Goal: Information Seeking & Learning: Check status

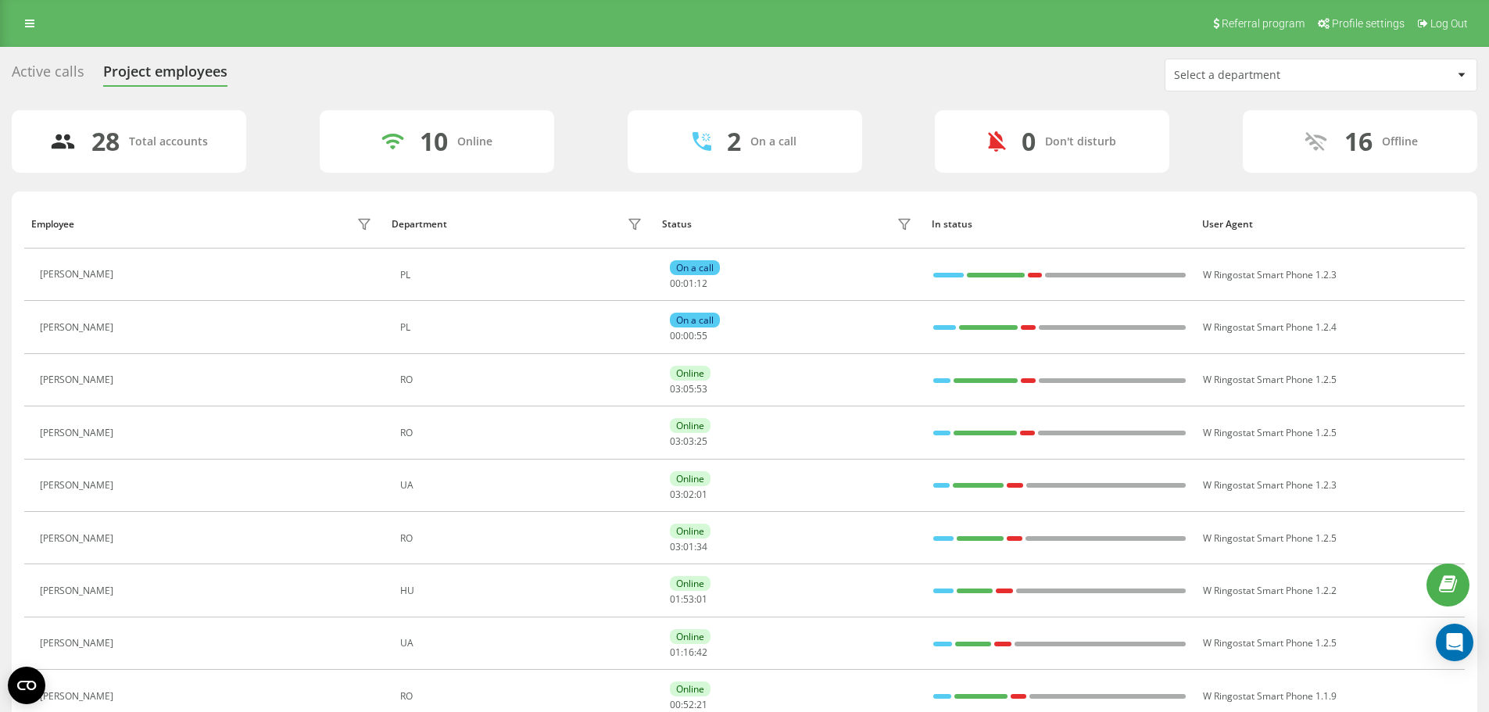
click at [73, 77] on div "Active calls" at bounding box center [48, 75] width 73 height 24
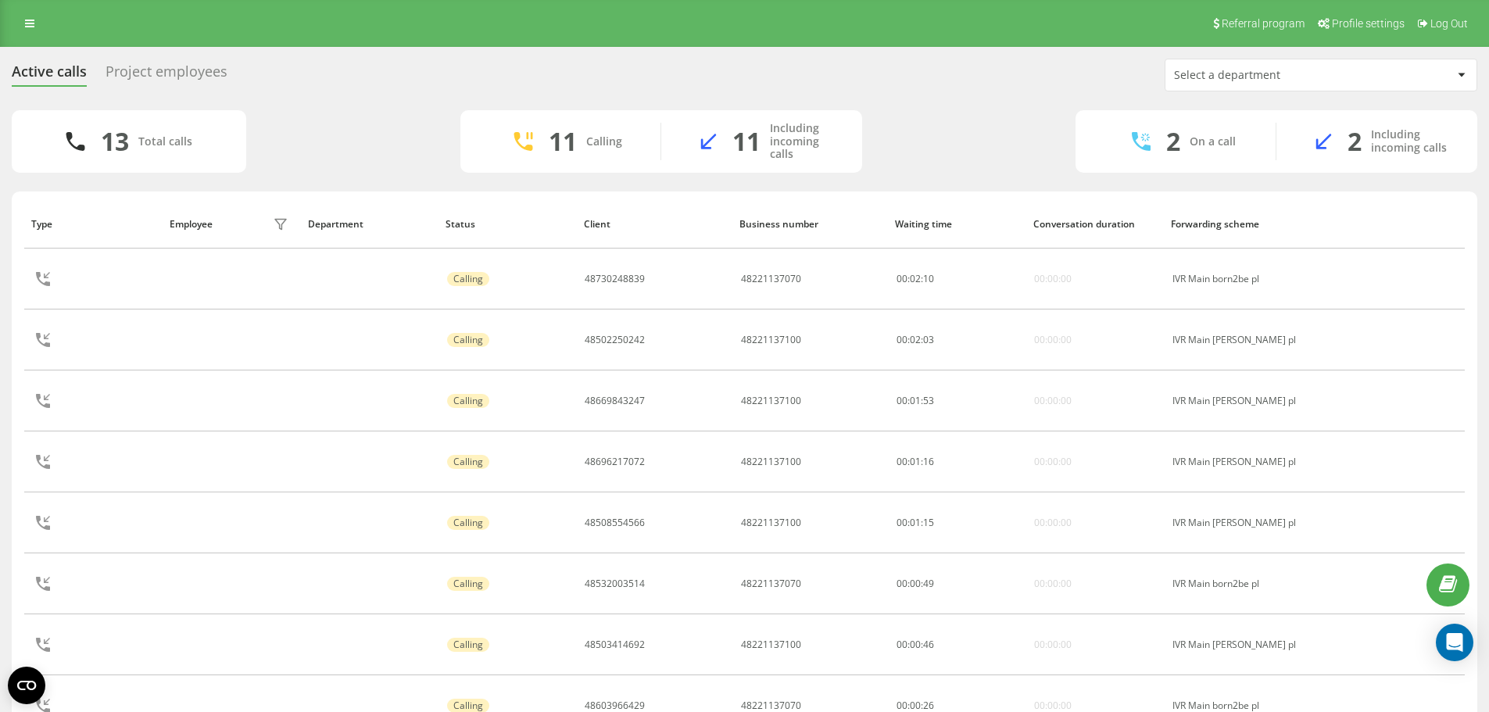
click at [193, 65] on div "Project employees" at bounding box center [167, 75] width 122 height 24
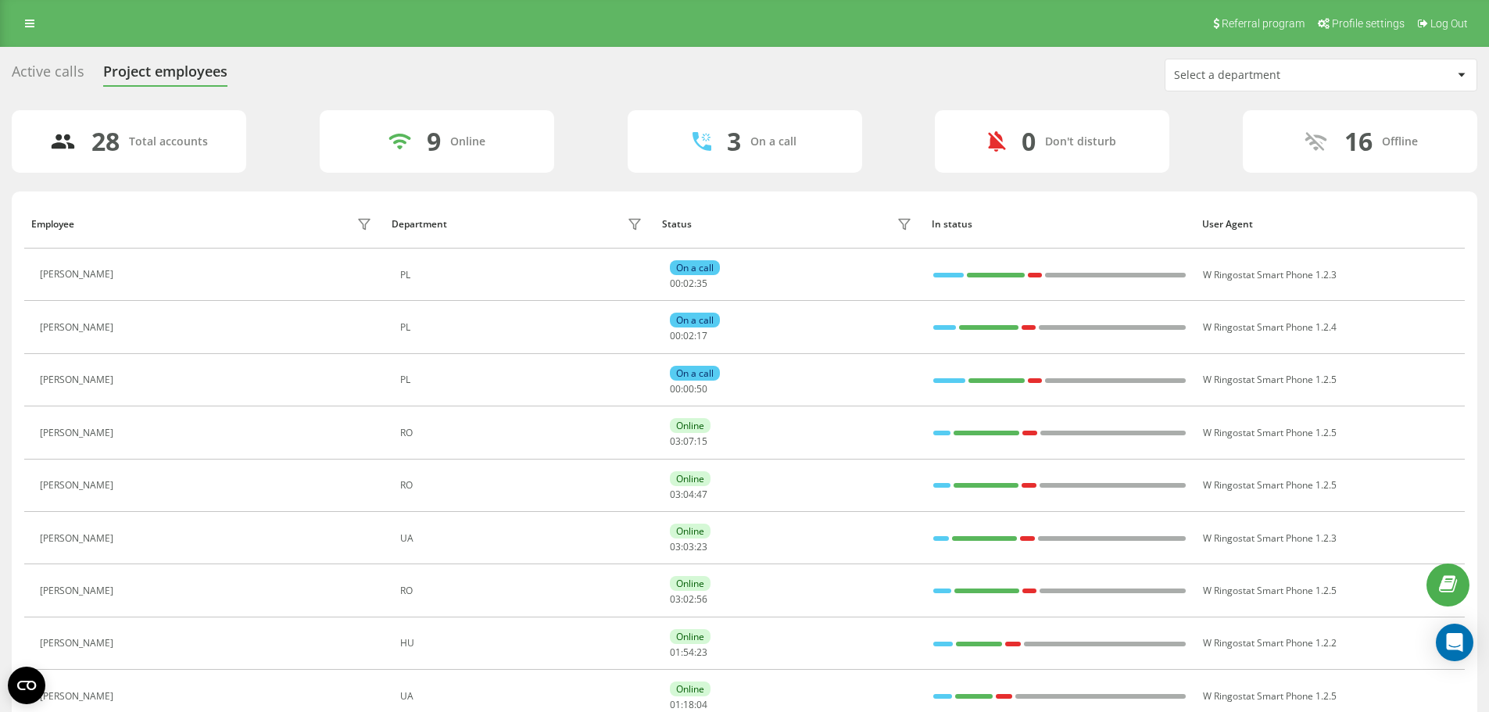
click at [60, 85] on div "Active calls" at bounding box center [48, 75] width 73 height 24
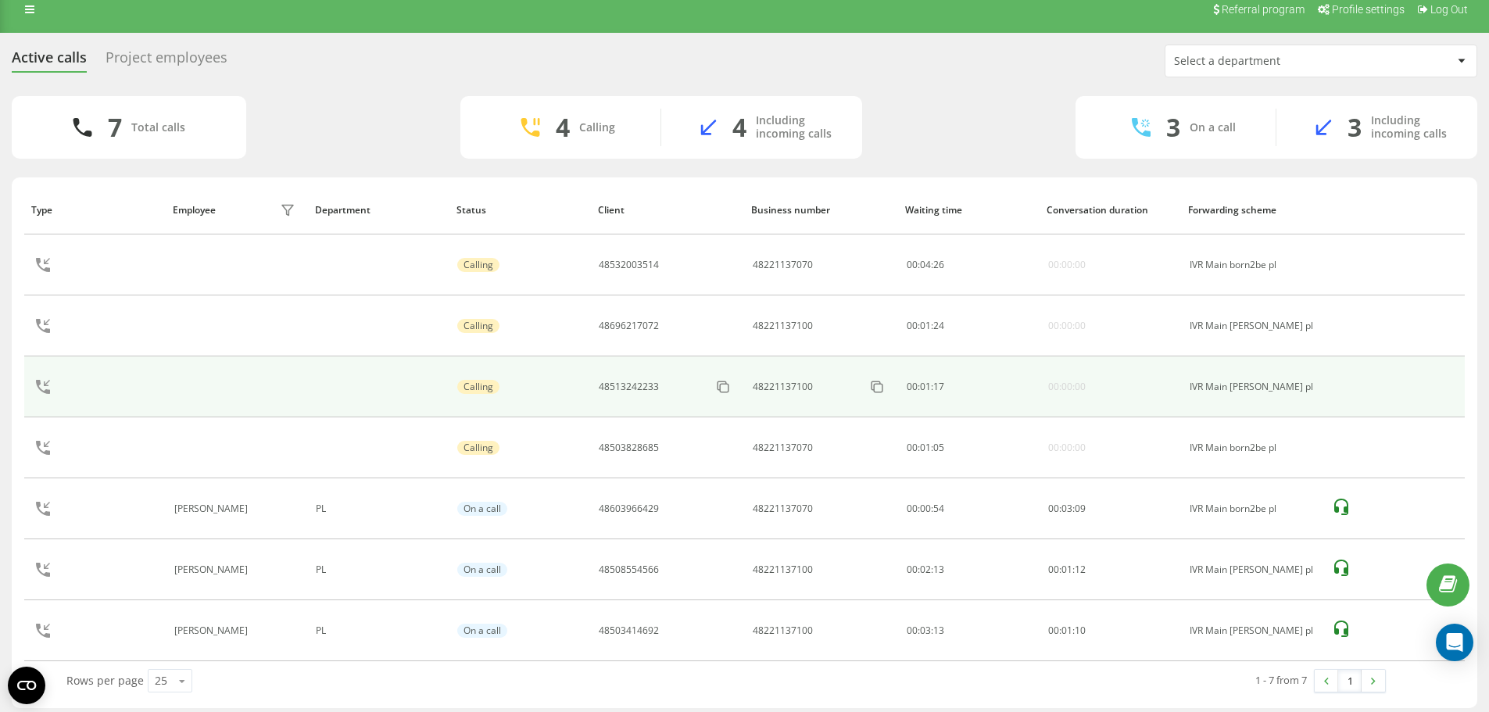
scroll to position [22, 0]
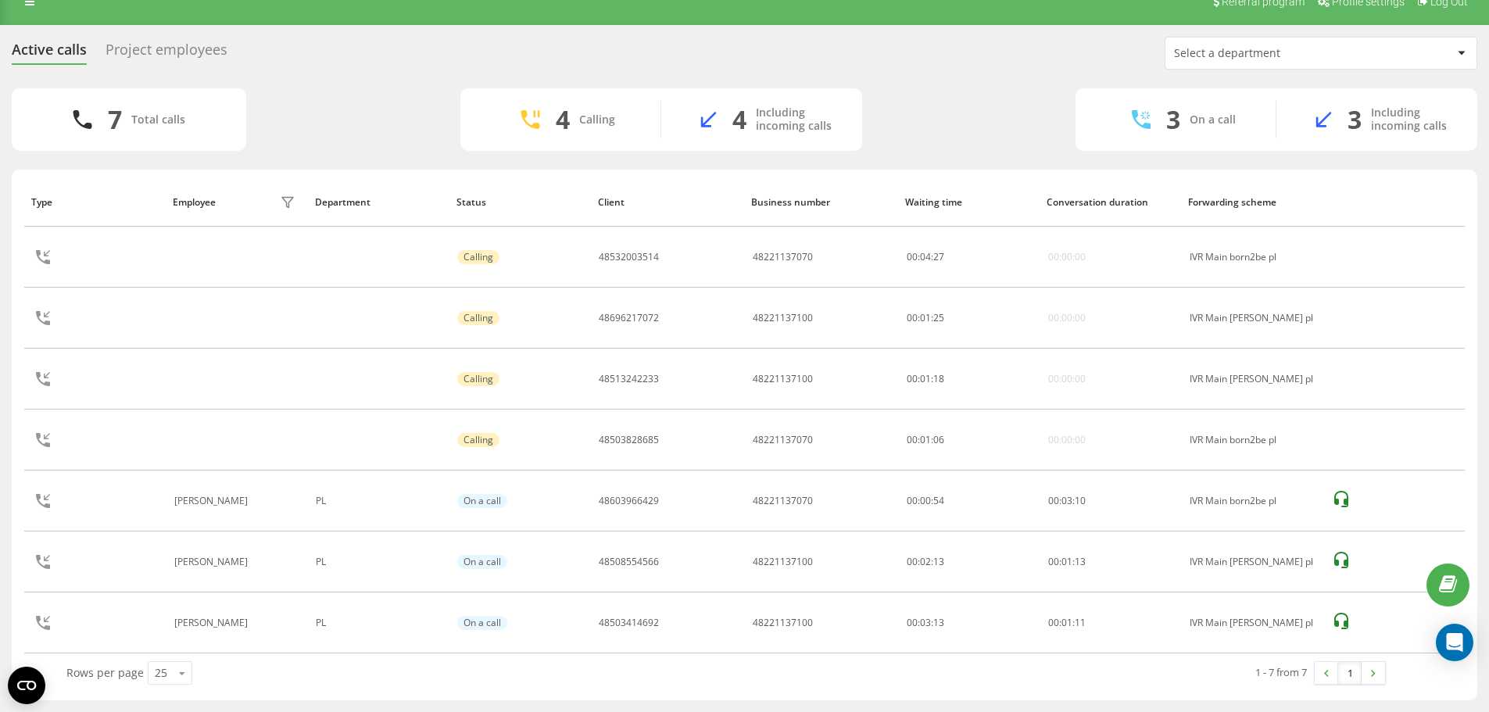
click at [202, 41] on div "Project employees" at bounding box center [167, 53] width 122 height 24
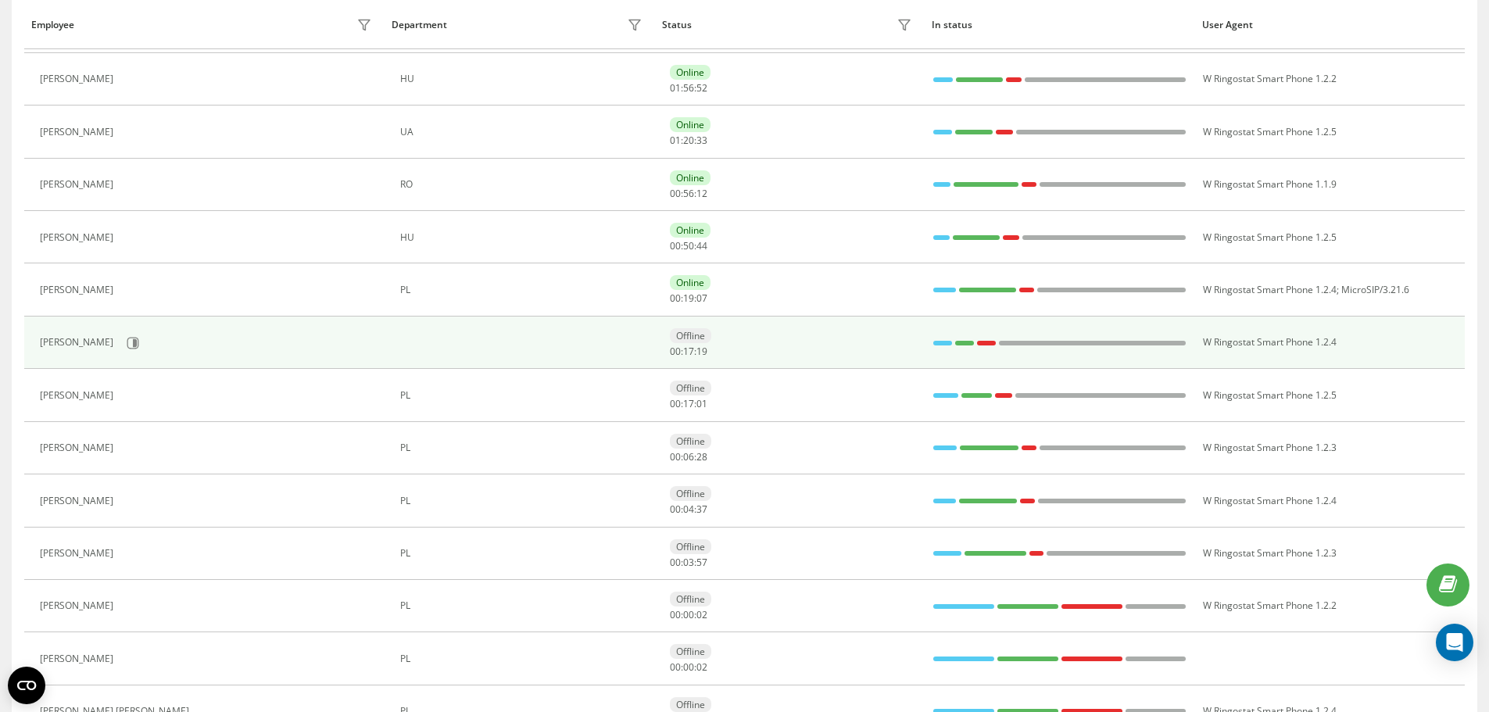
scroll to position [703, 0]
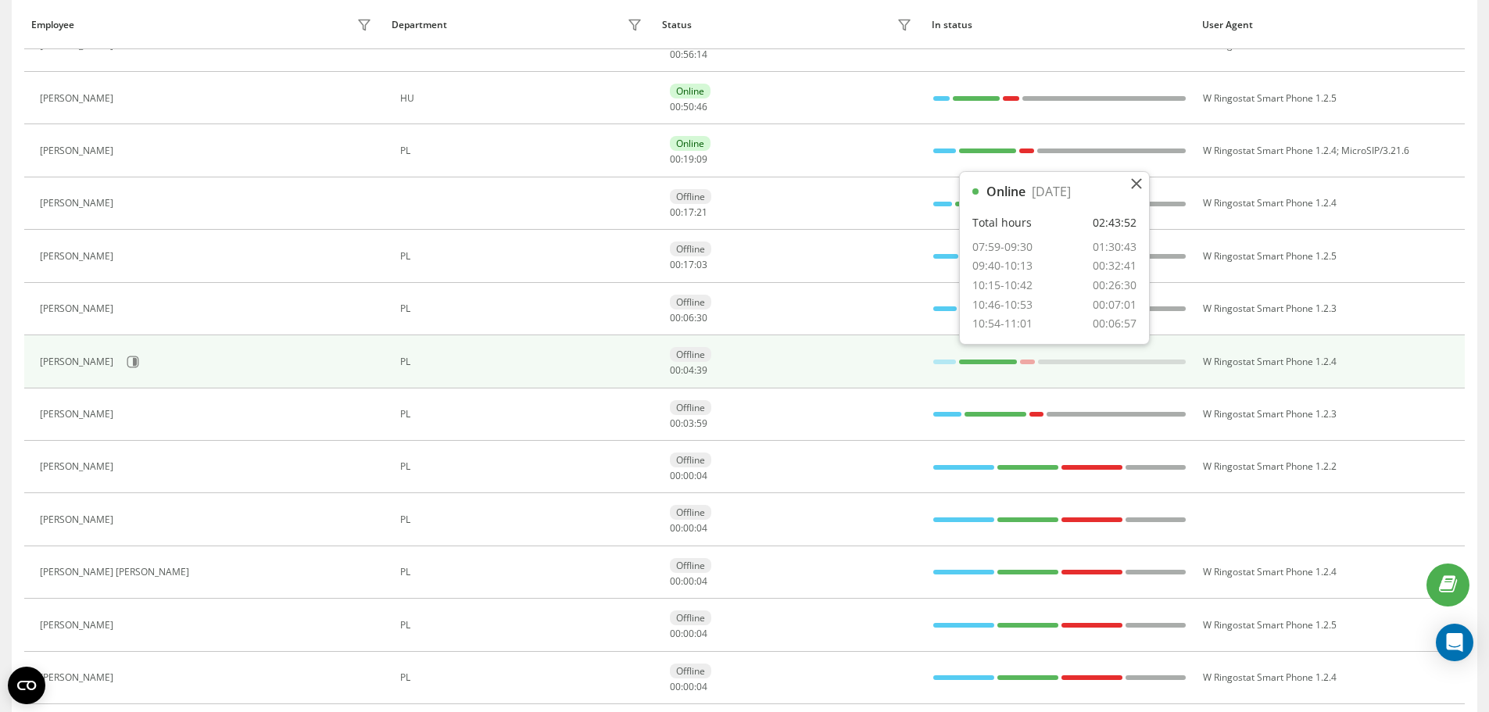
click at [980, 358] on div at bounding box center [988, 362] width 59 height 20
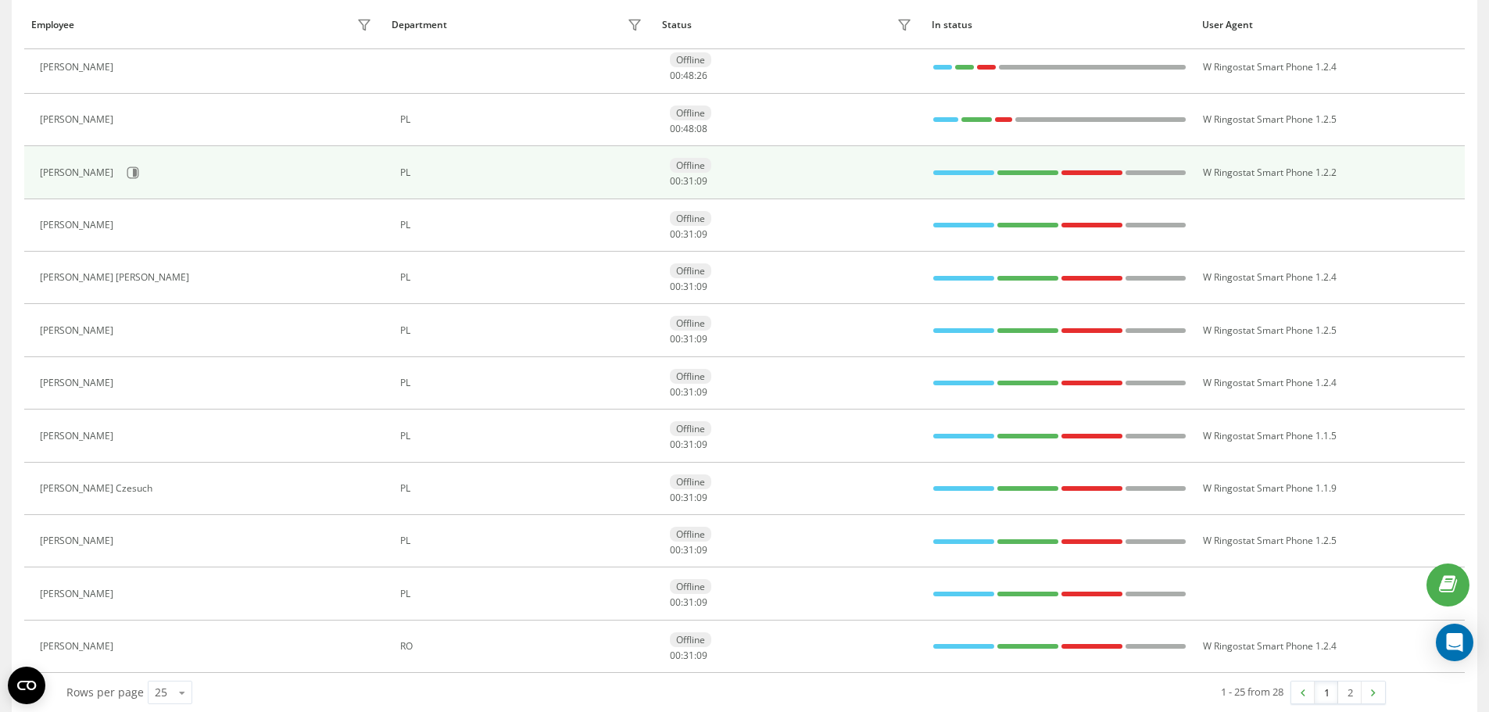
scroll to position [912, 0]
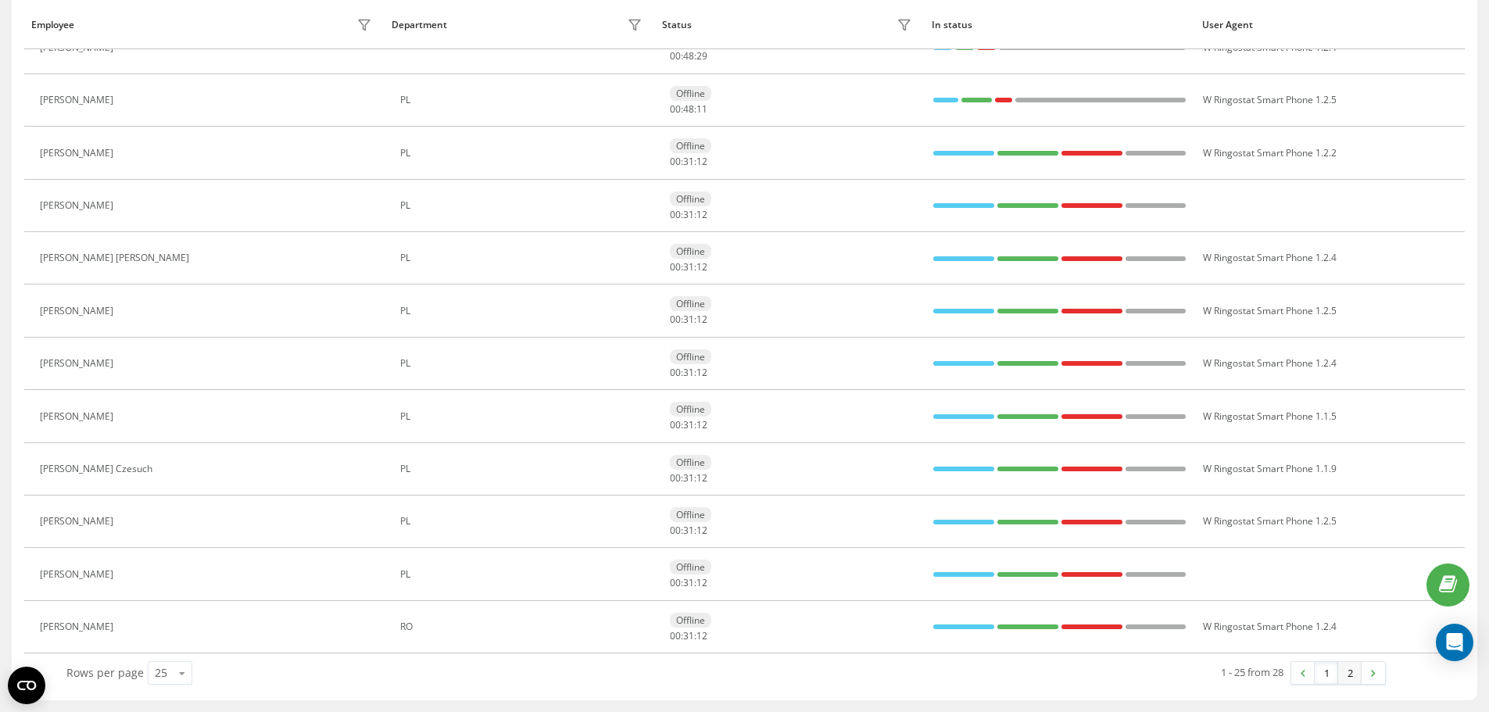
click at [1357, 676] on link "2" at bounding box center [1349, 673] width 23 height 22
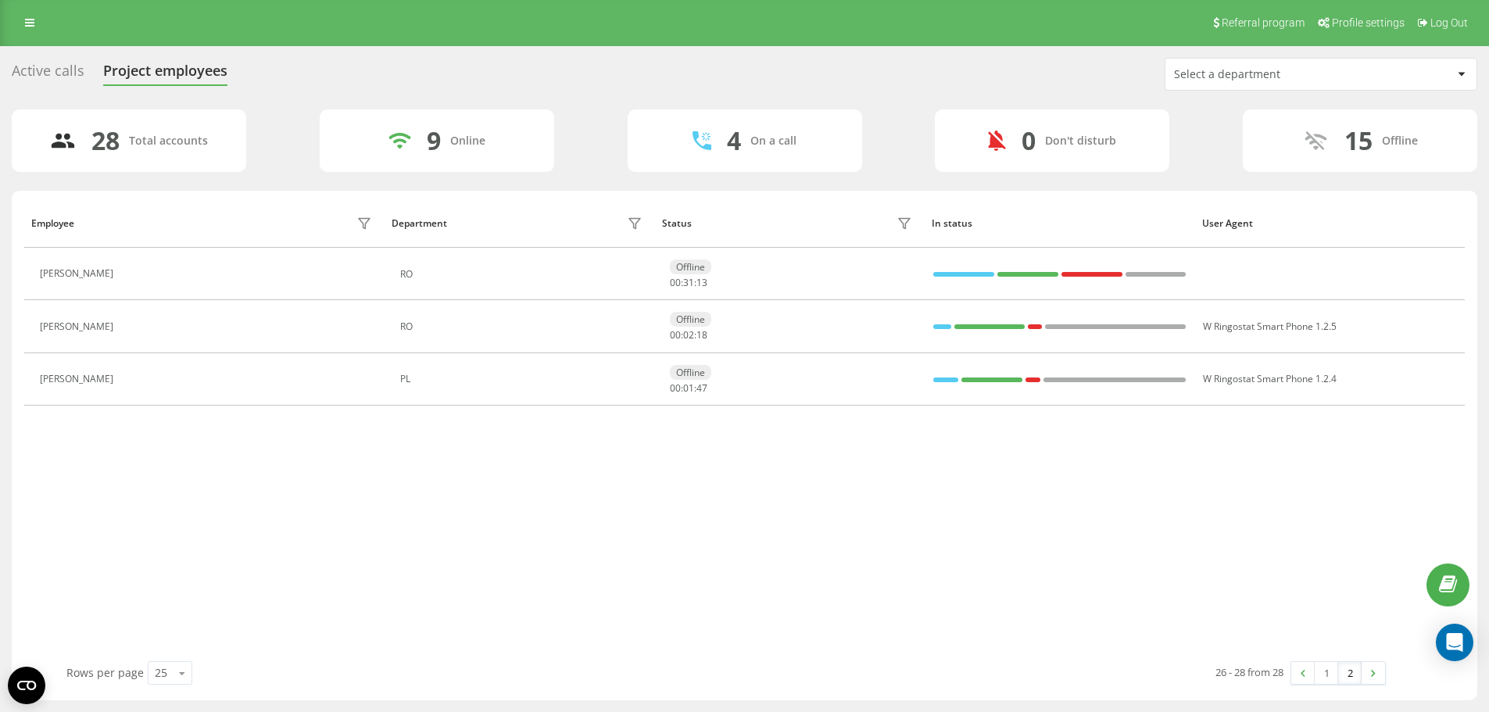
scroll to position [1, 0]
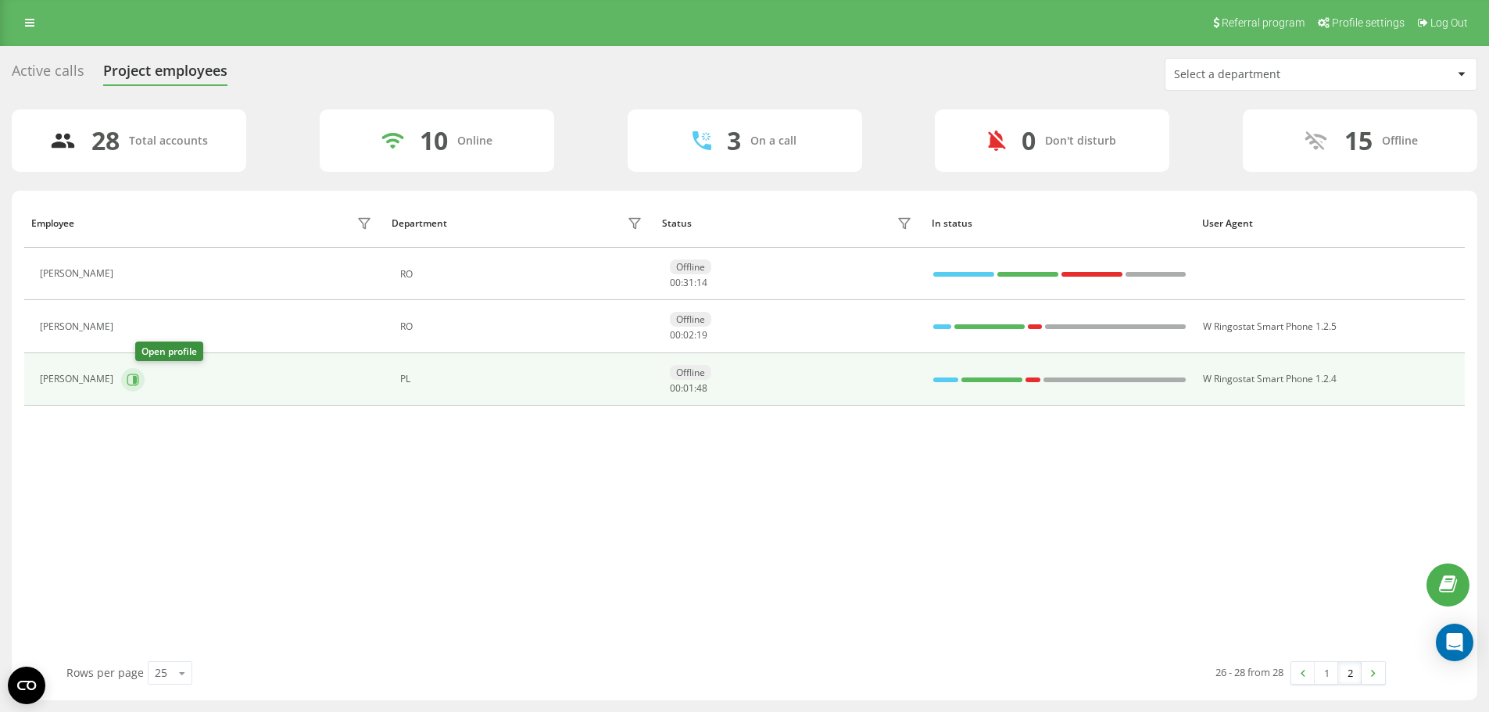
click at [139, 375] on icon at bounding box center [133, 380] width 13 height 13
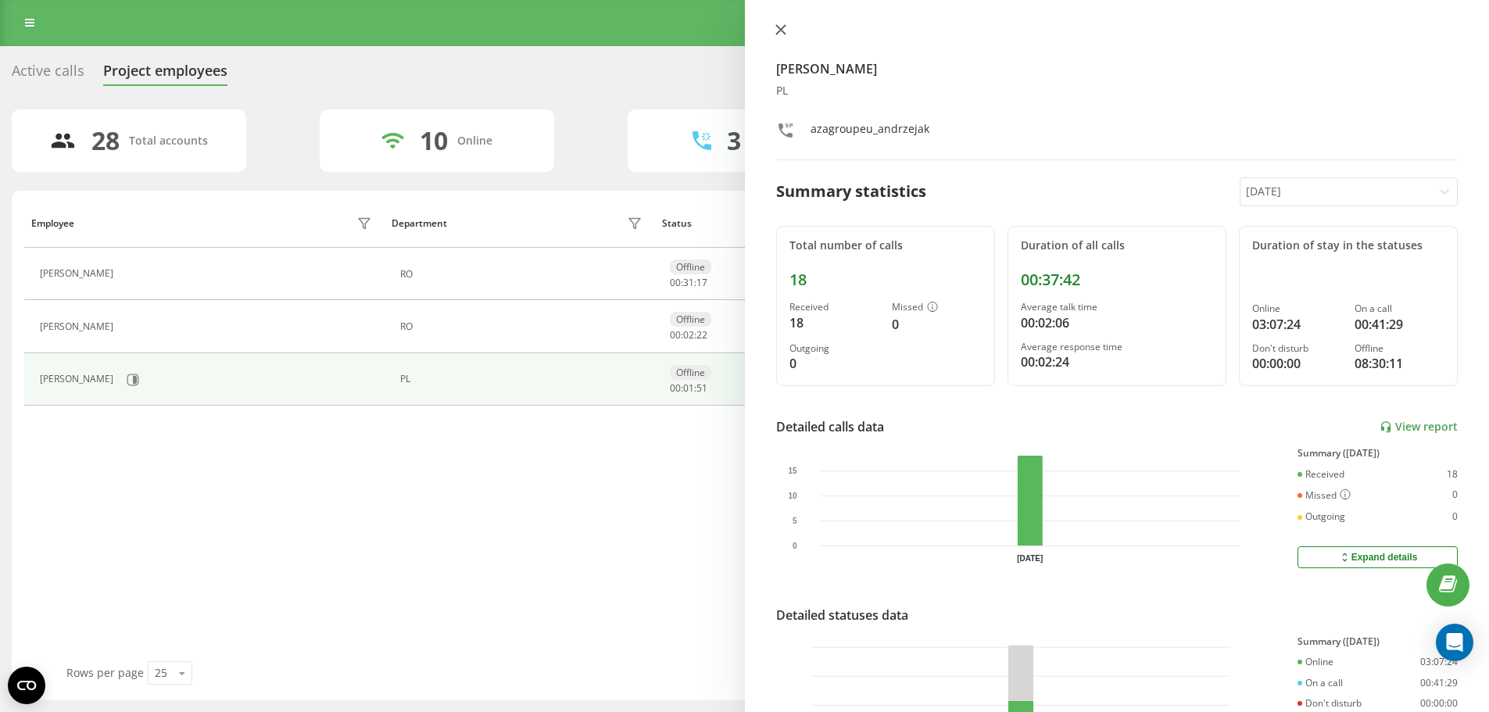
click at [782, 28] on icon at bounding box center [779, 29] width 9 height 9
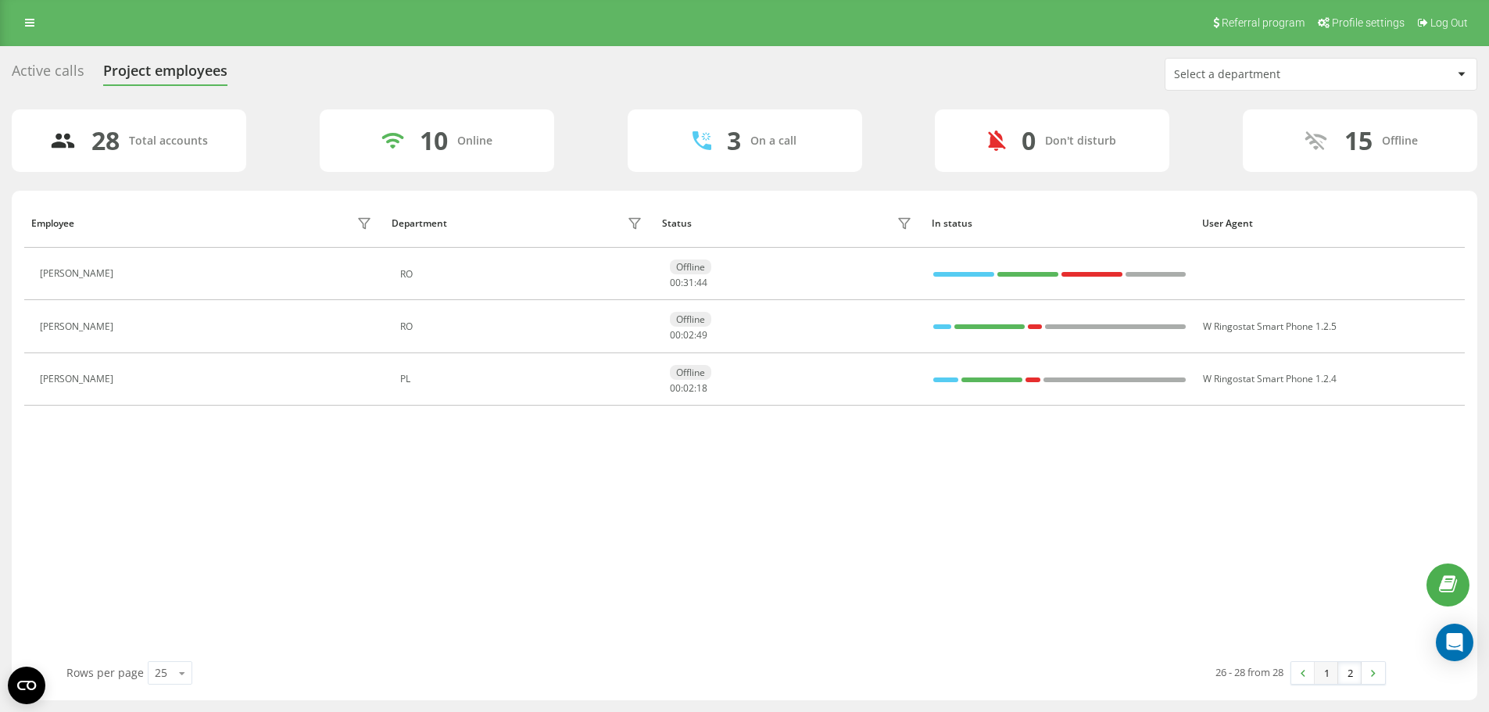
click at [1322, 674] on link "1" at bounding box center [1325, 673] width 23 height 22
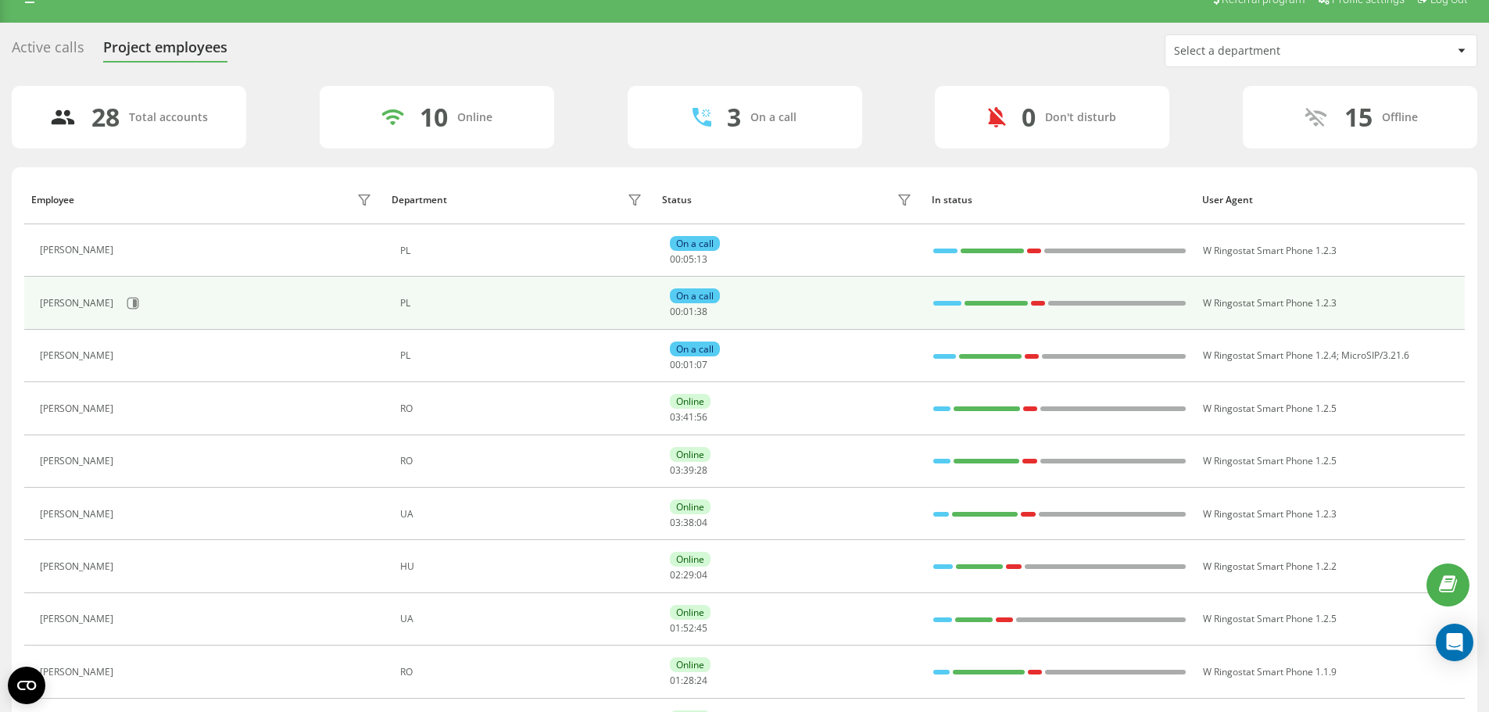
scroll to position [23, 0]
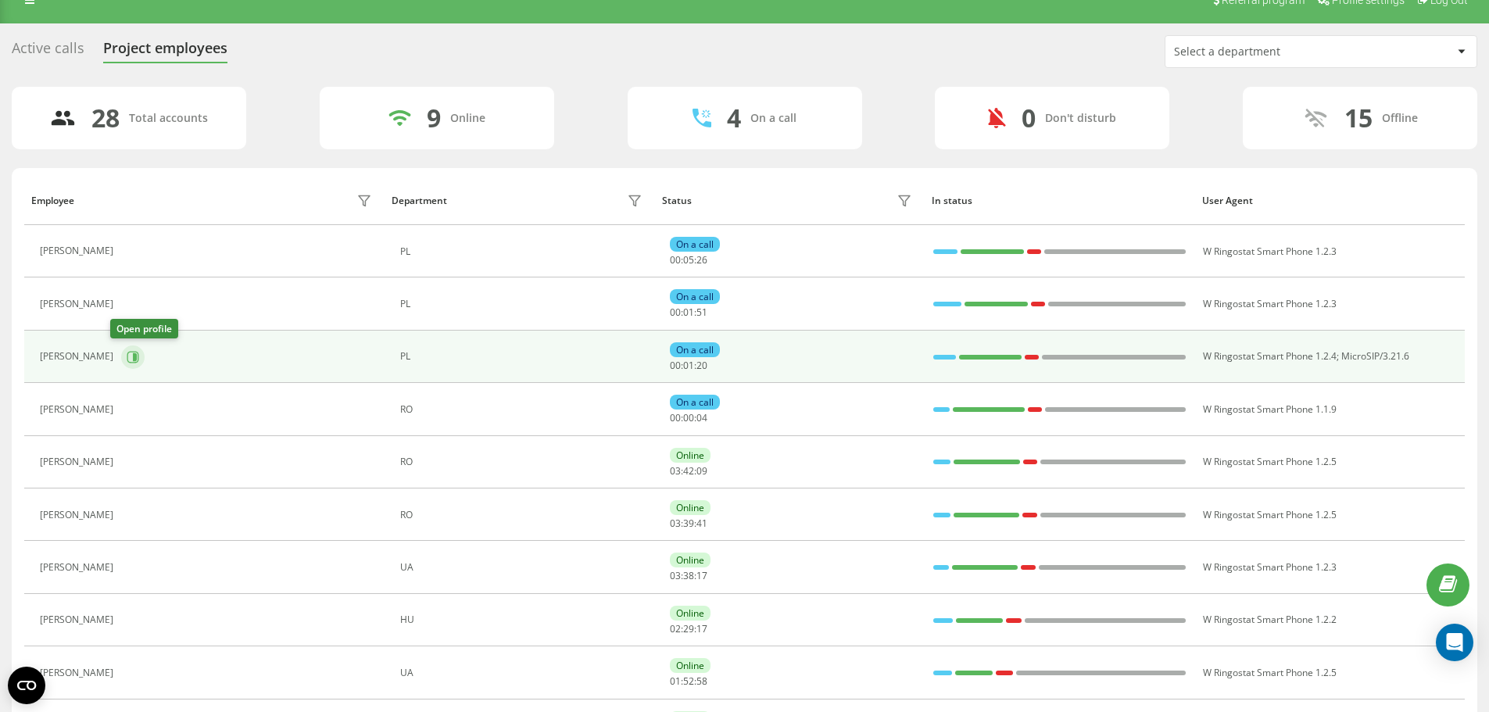
click at [121, 359] on button at bounding box center [132, 356] width 23 height 23
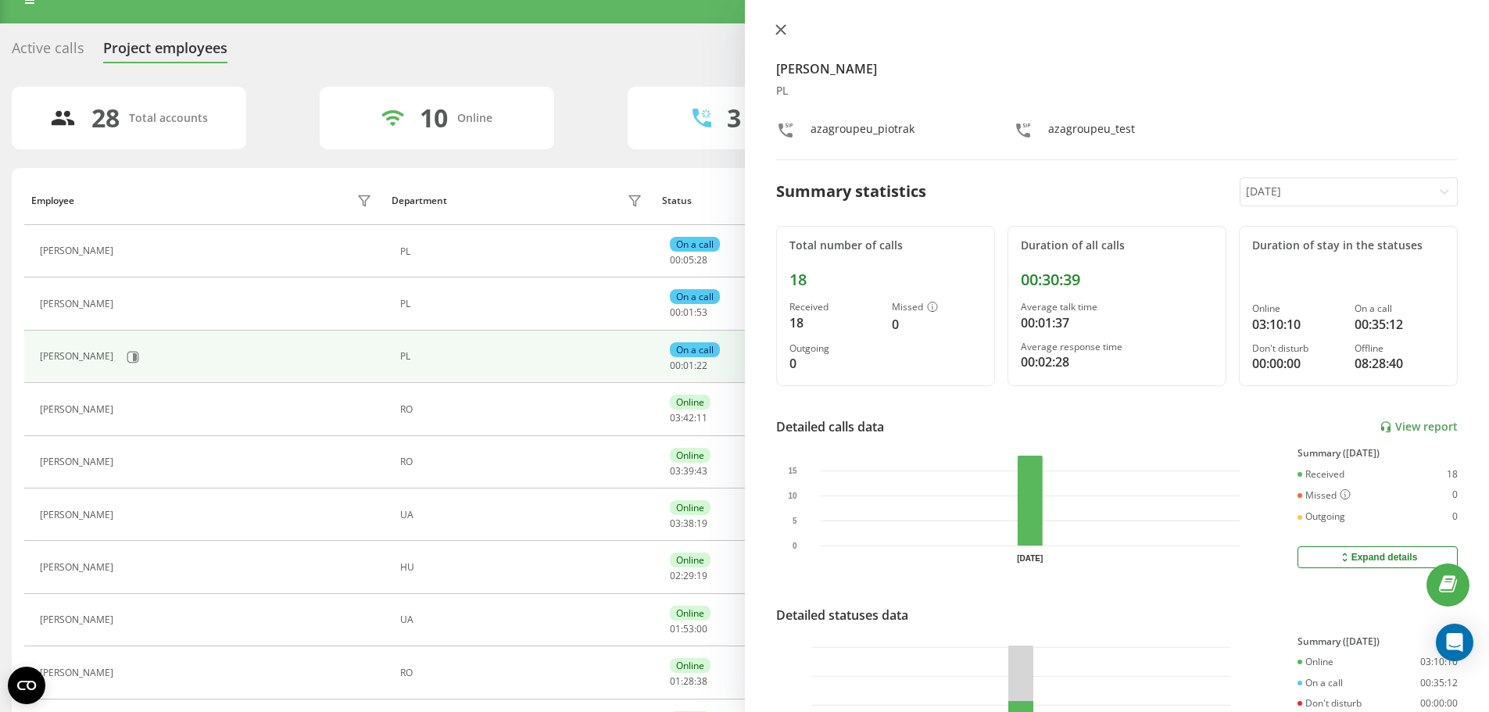
click at [786, 29] on button at bounding box center [781, 30] width 20 height 15
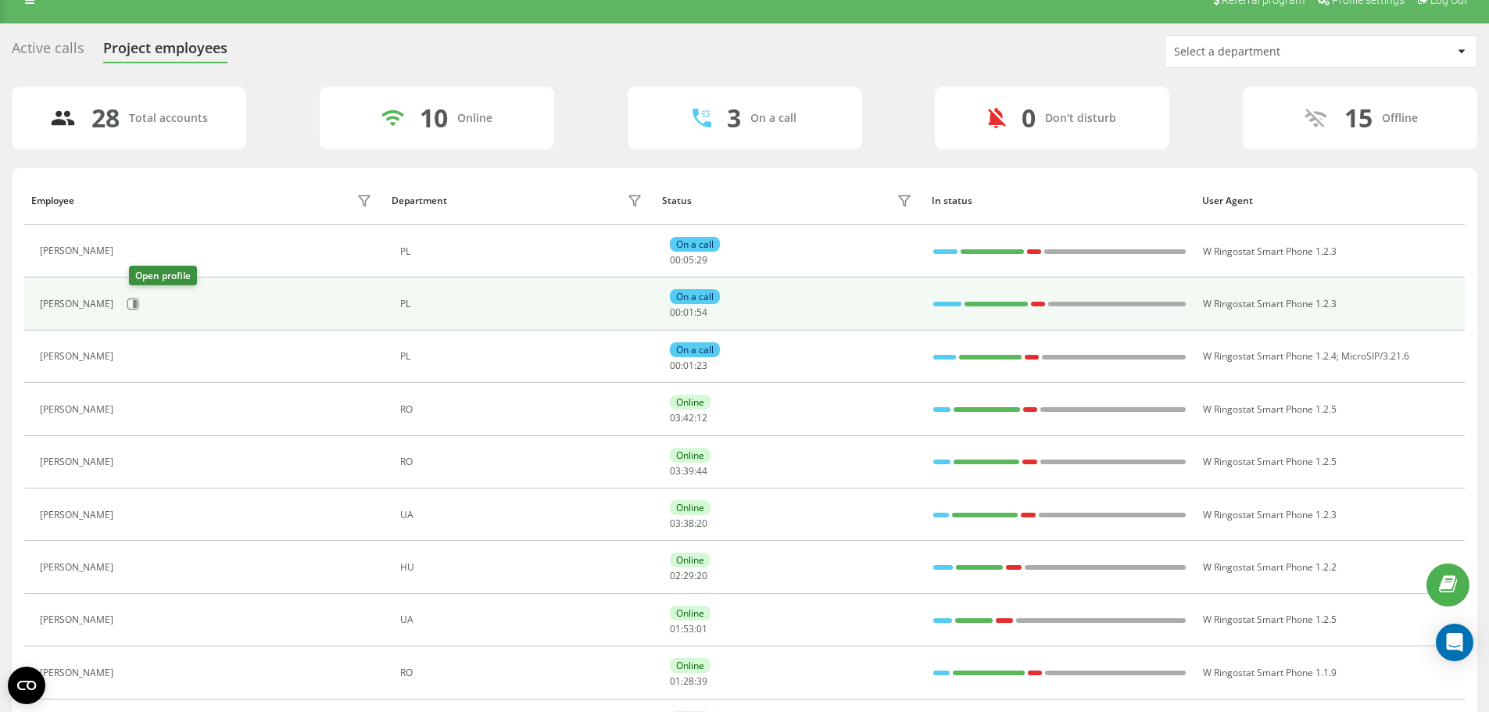
click at [153, 305] on div "Jakub Nowakowski" at bounding box center [208, 304] width 336 height 27
click at [139, 306] on icon at bounding box center [133, 304] width 13 height 13
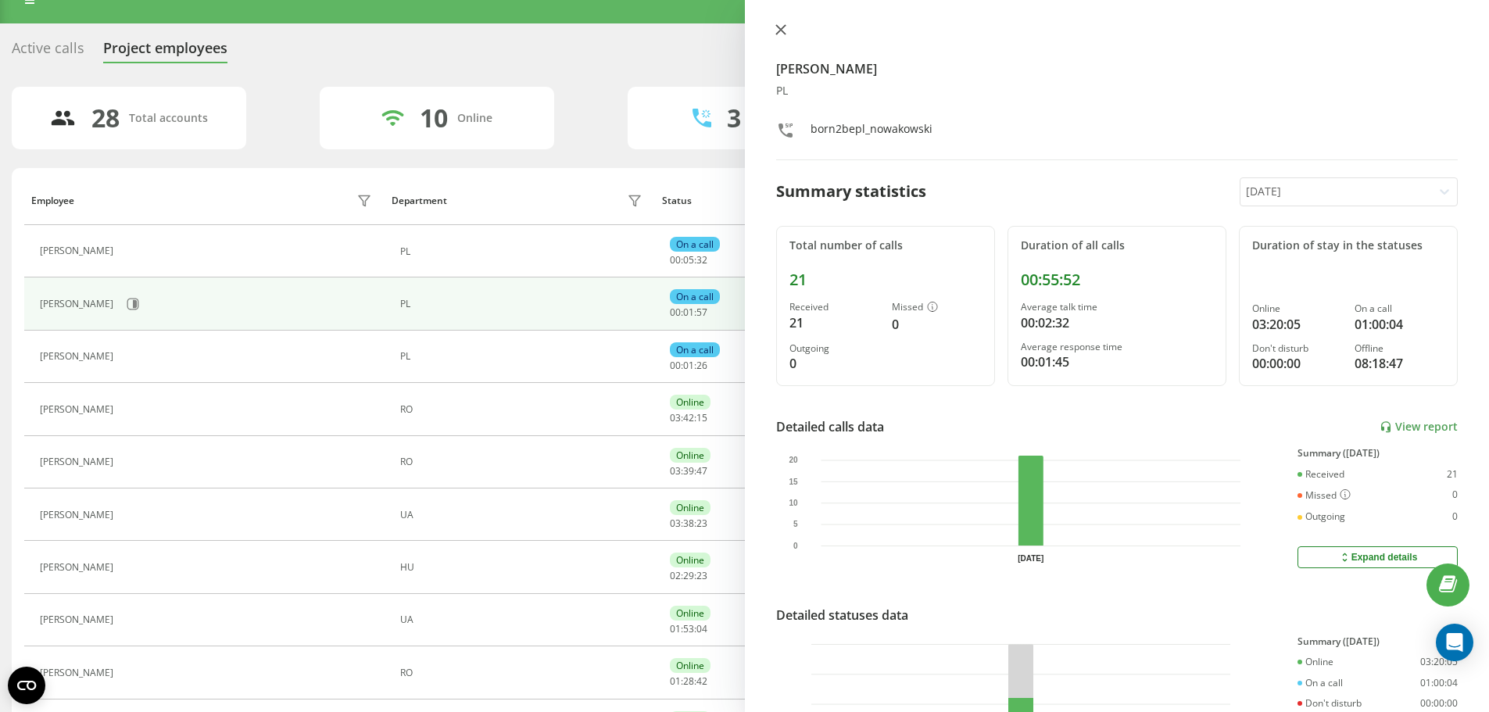
click at [780, 23] on button at bounding box center [781, 30] width 20 height 15
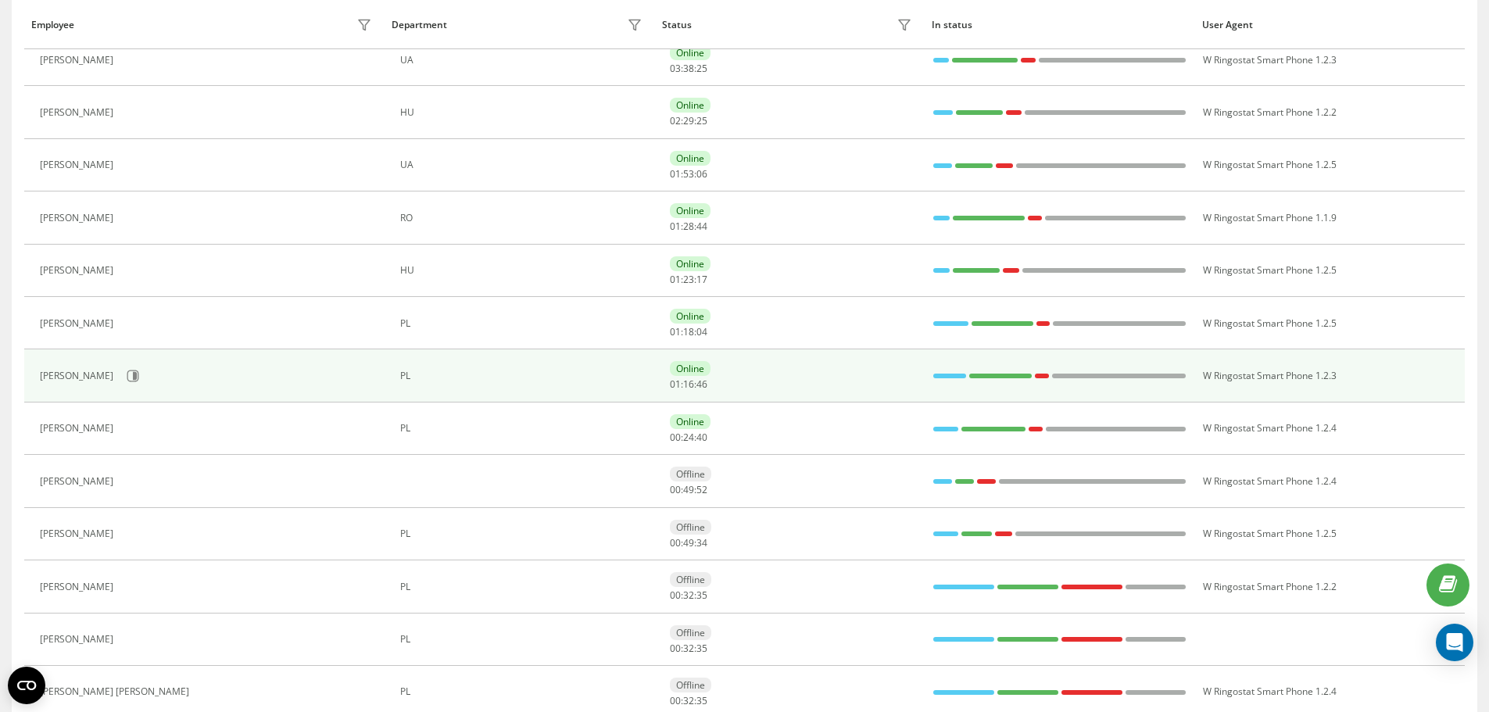
scroll to position [492, 0]
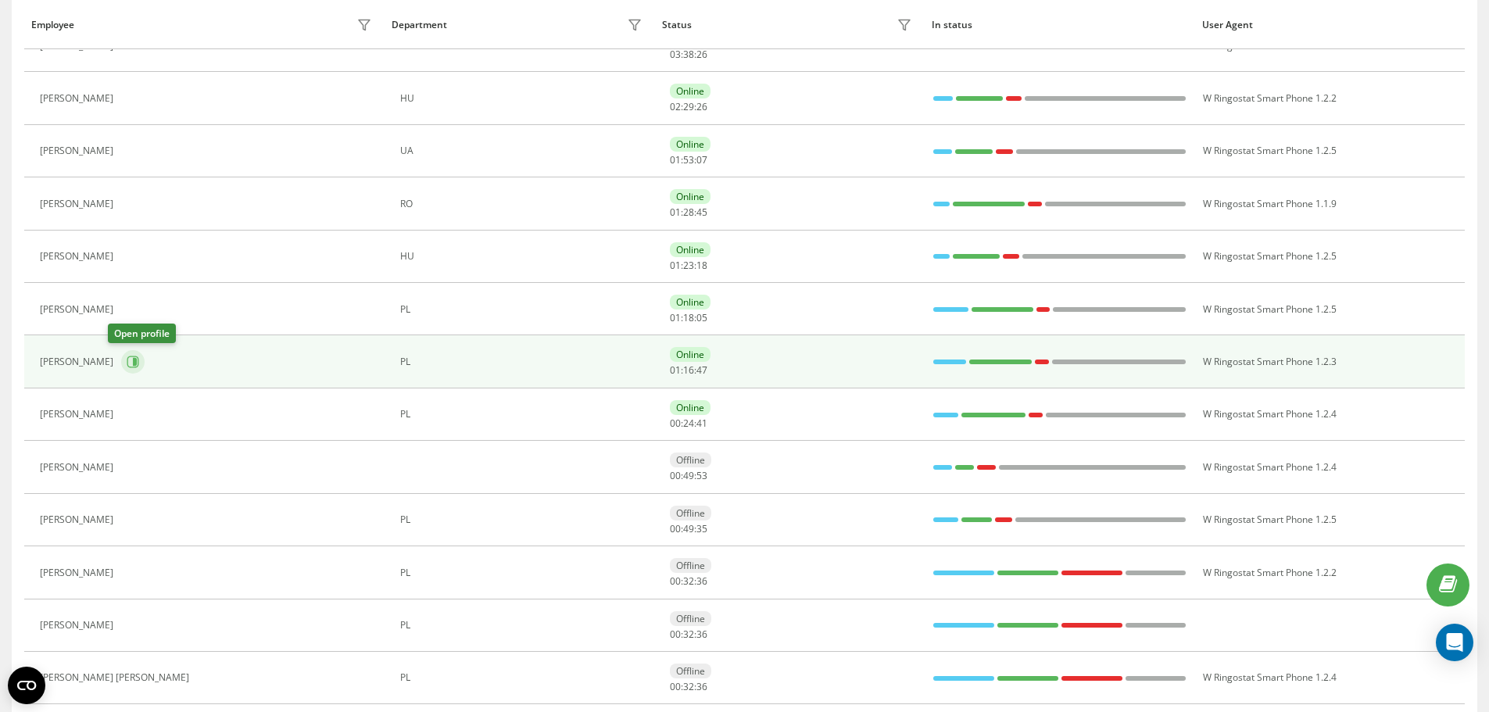
click at [133, 359] on icon at bounding box center [135, 362] width 4 height 8
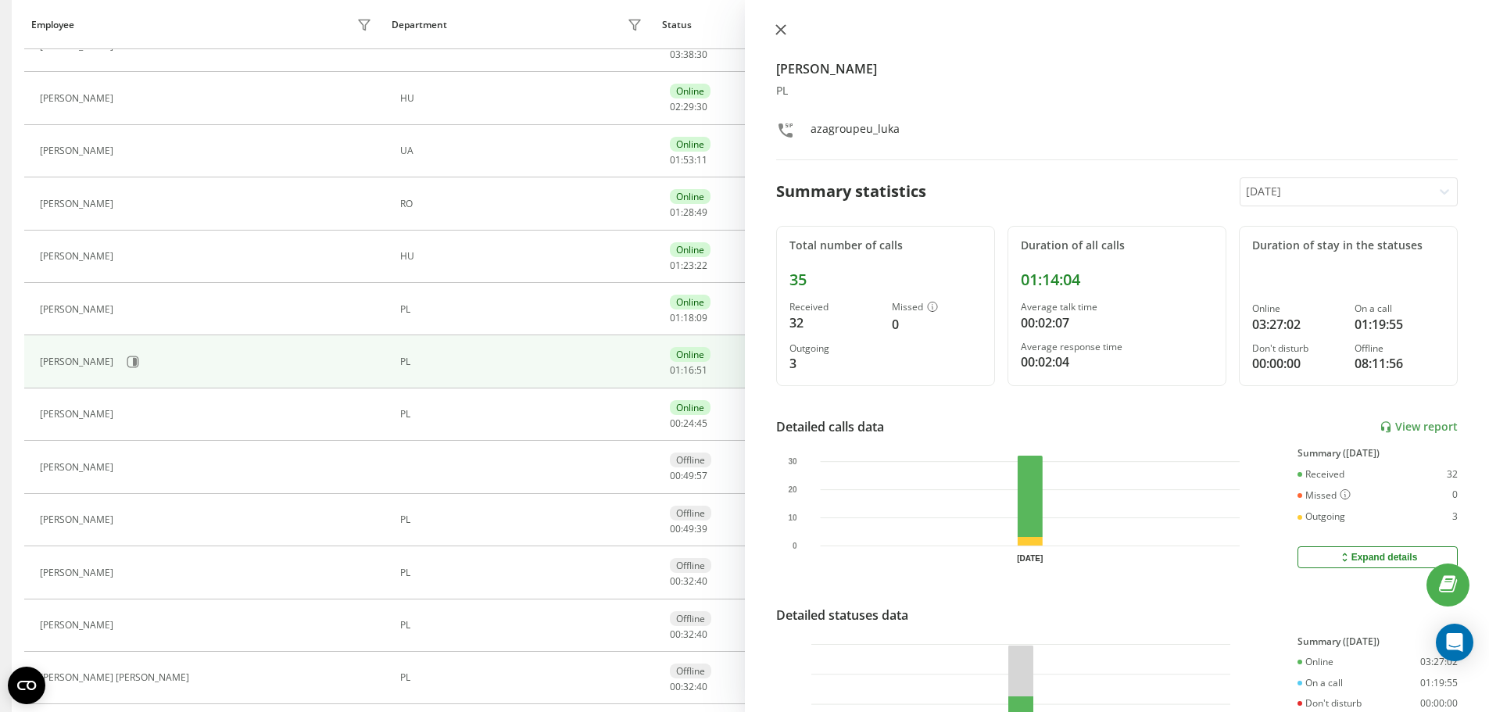
click at [786, 27] on button at bounding box center [781, 30] width 20 height 15
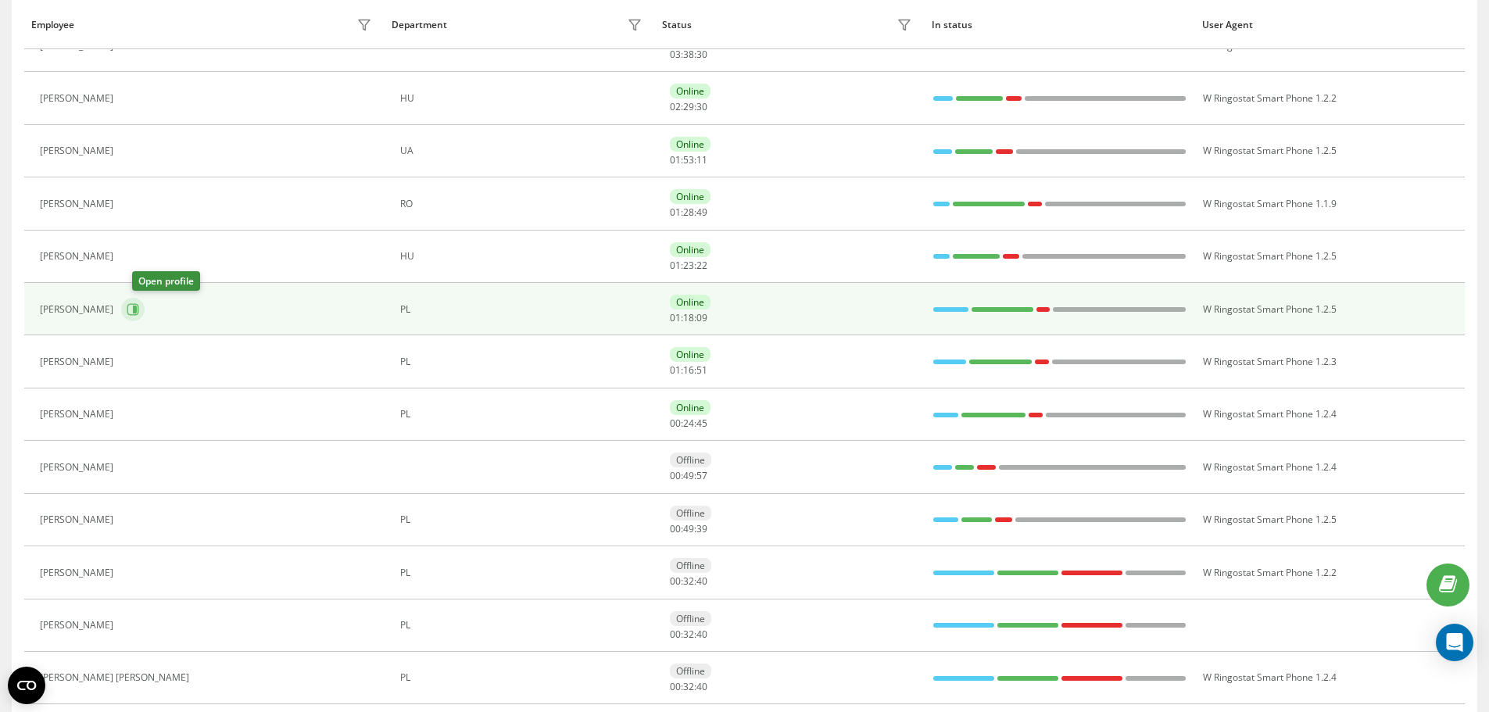
click at [139, 313] on icon at bounding box center [133, 309] width 12 height 12
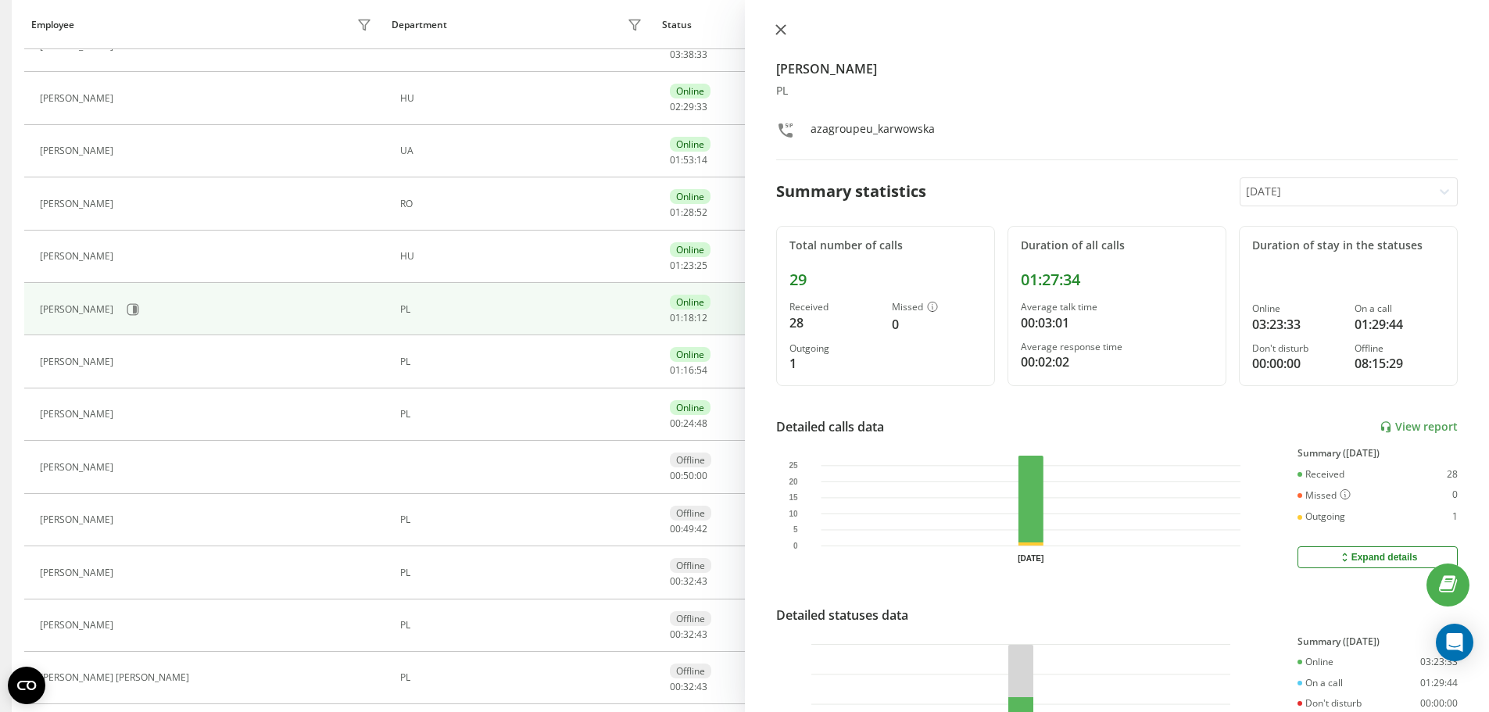
click at [781, 24] on icon at bounding box center [780, 29] width 11 height 11
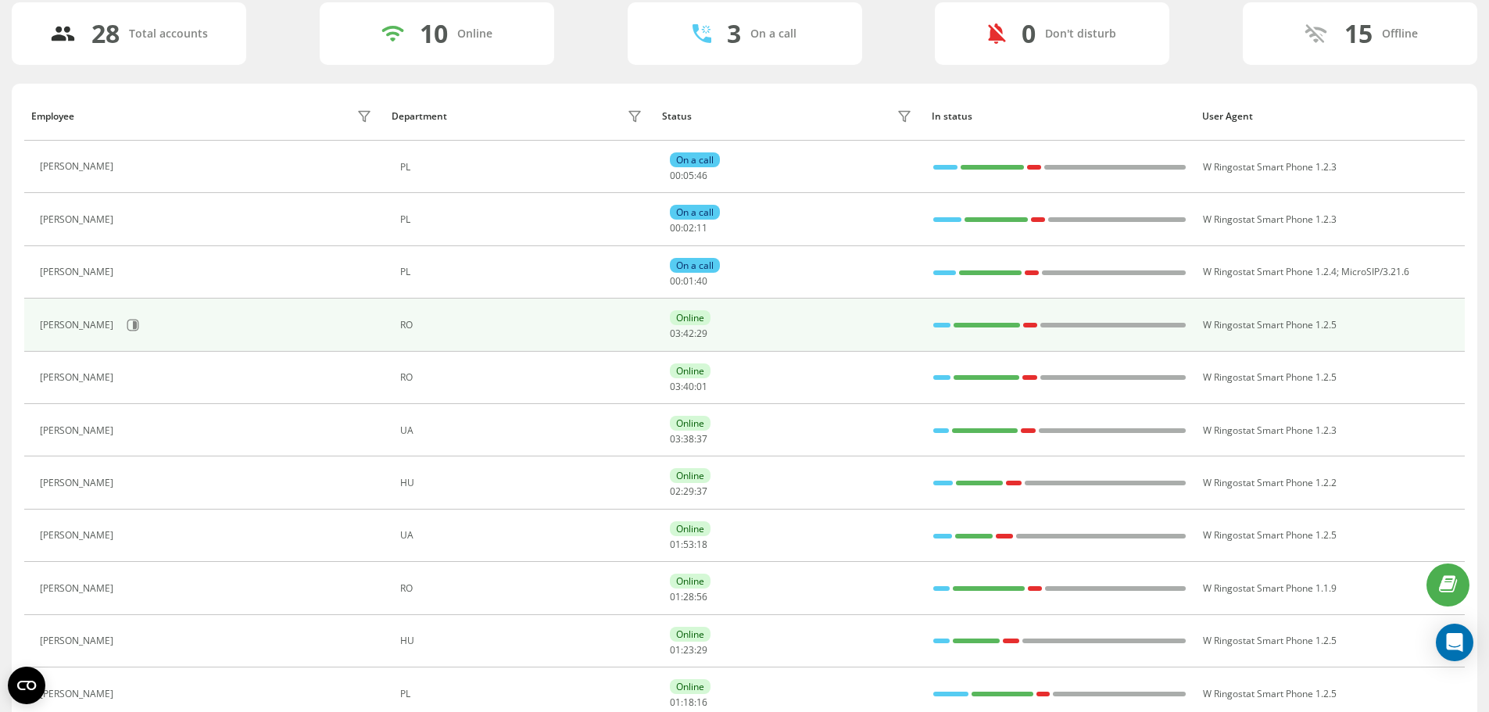
scroll to position [102, 0]
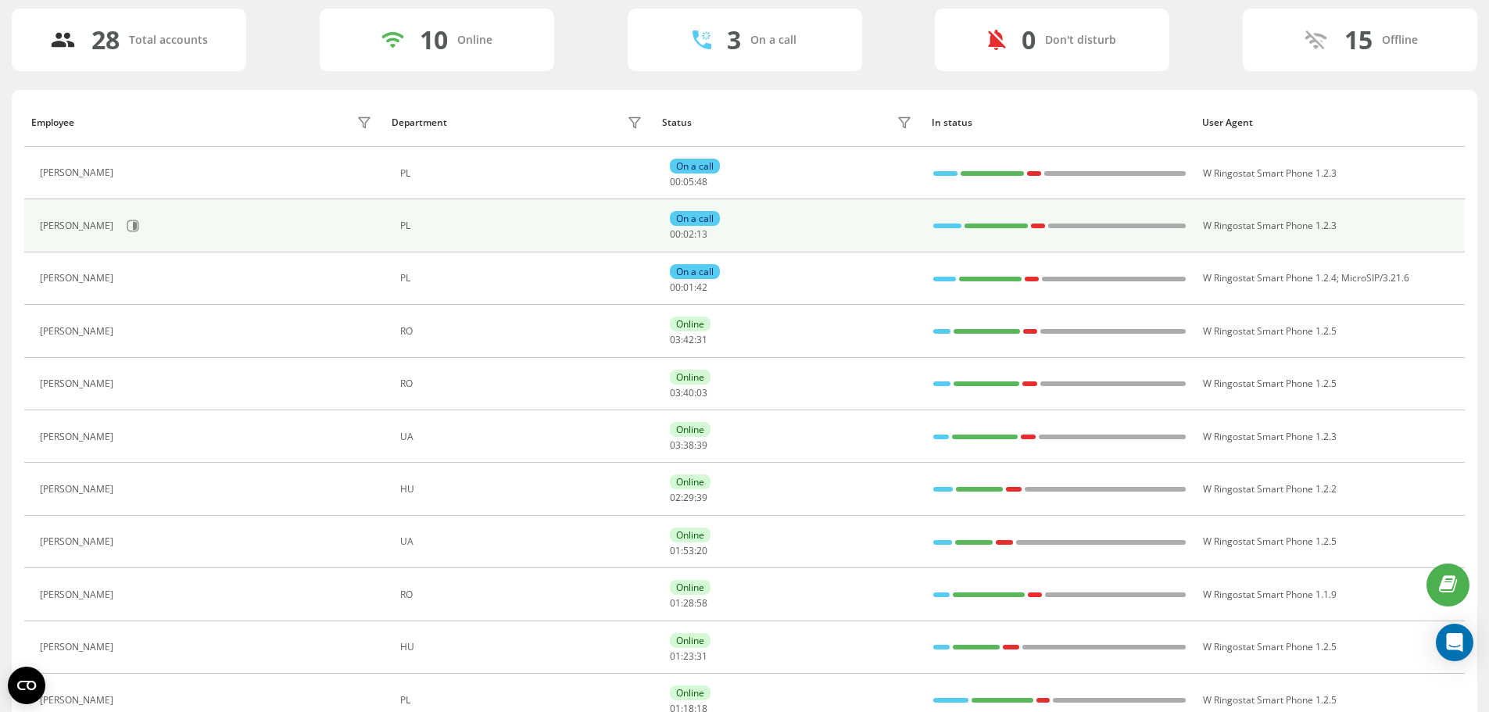
click at [990, 224] on div at bounding box center [995, 226] width 63 height 5
click at [136, 228] on icon at bounding box center [133, 226] width 13 height 13
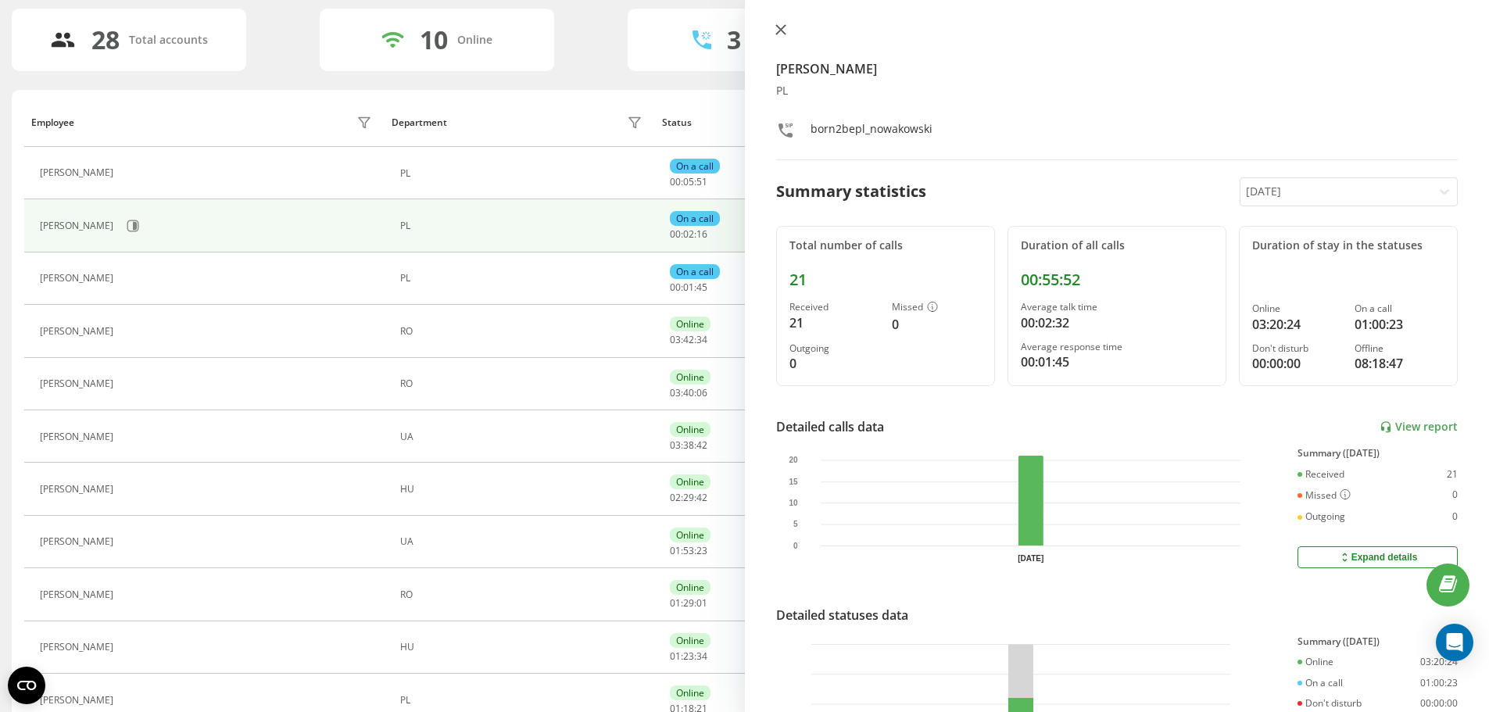
click at [784, 29] on icon at bounding box center [780, 29] width 11 height 11
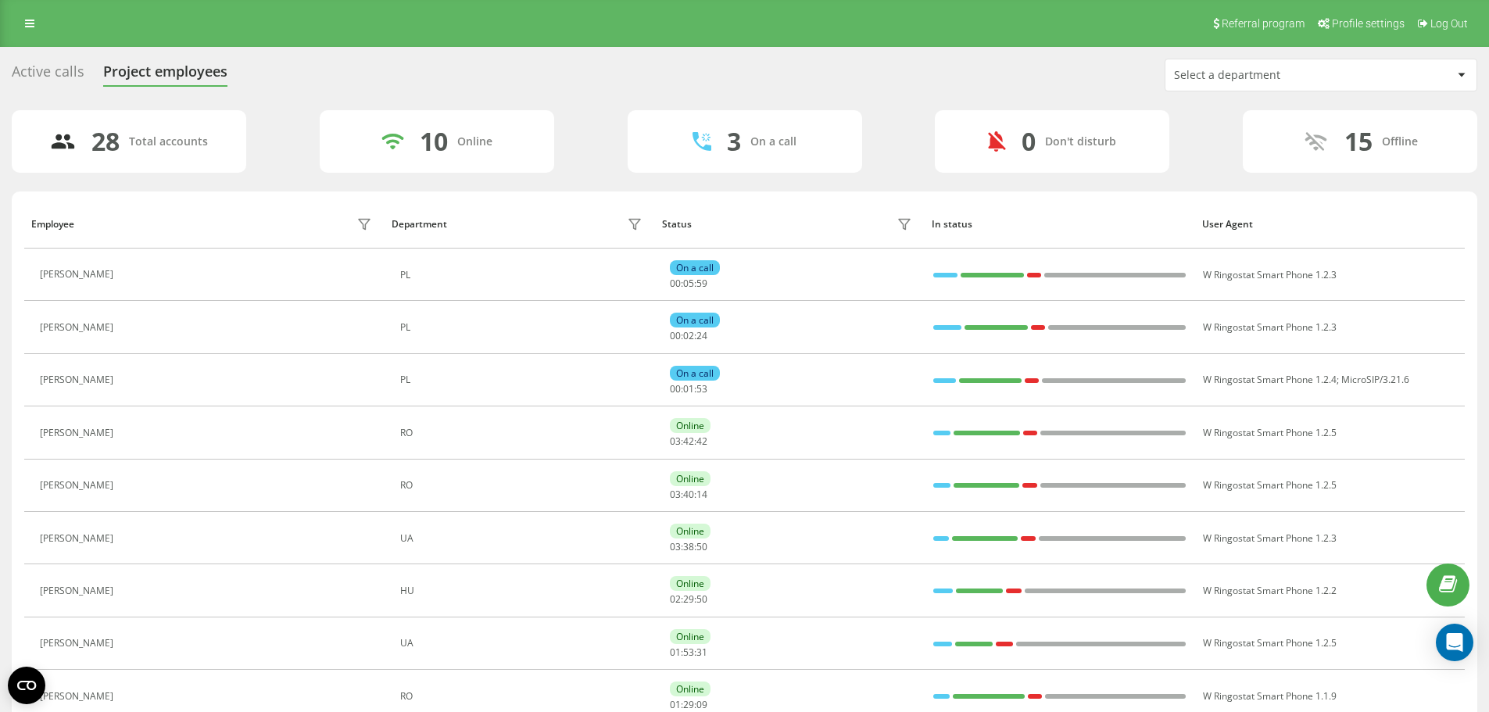
click at [64, 74] on div "Active calls" at bounding box center [48, 75] width 73 height 24
